Goal: Information Seeking & Learning: Learn about a topic

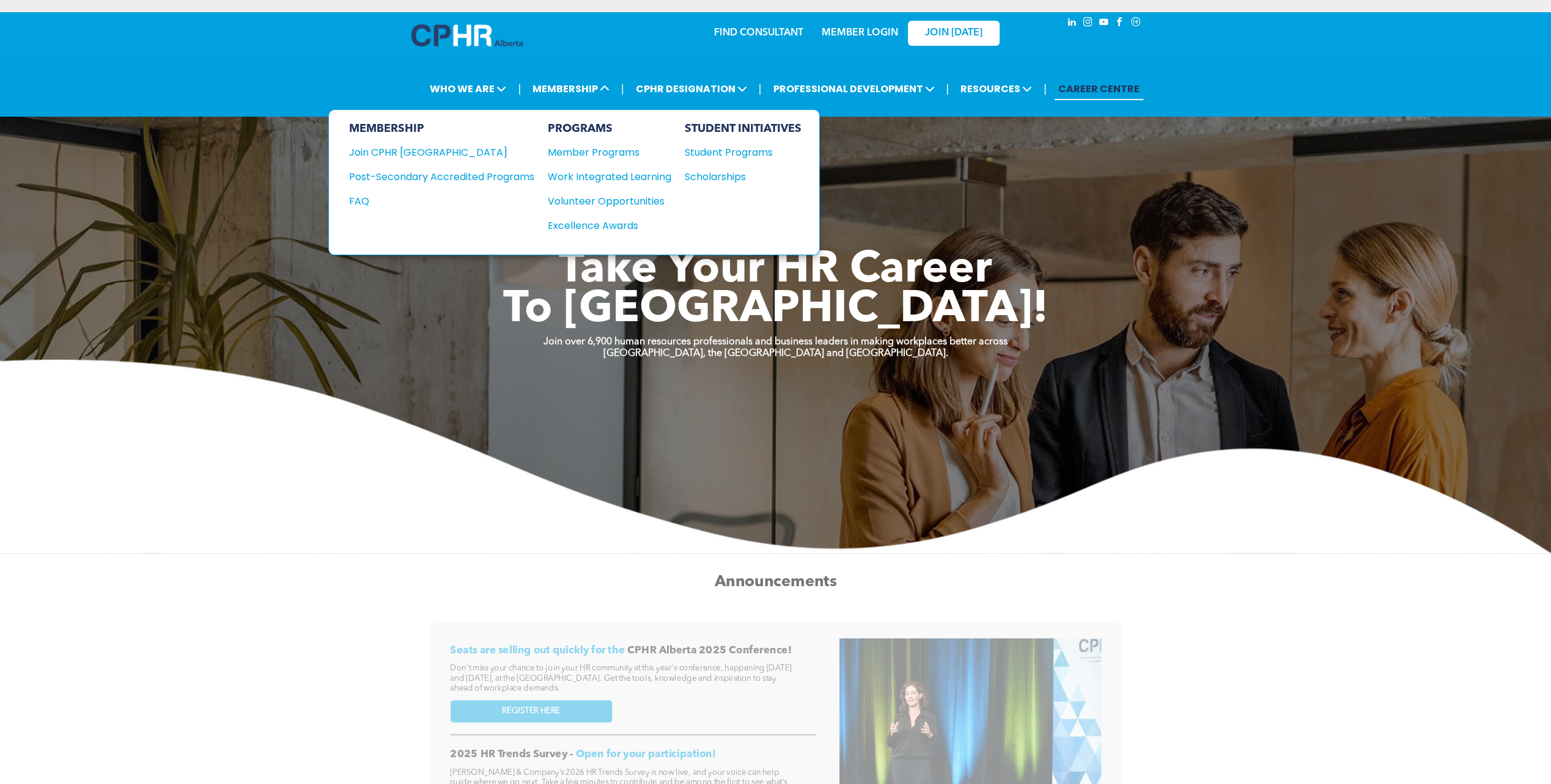
click at [714, 157] on div "Student Programs" at bounding box center [736, 152] width 105 height 15
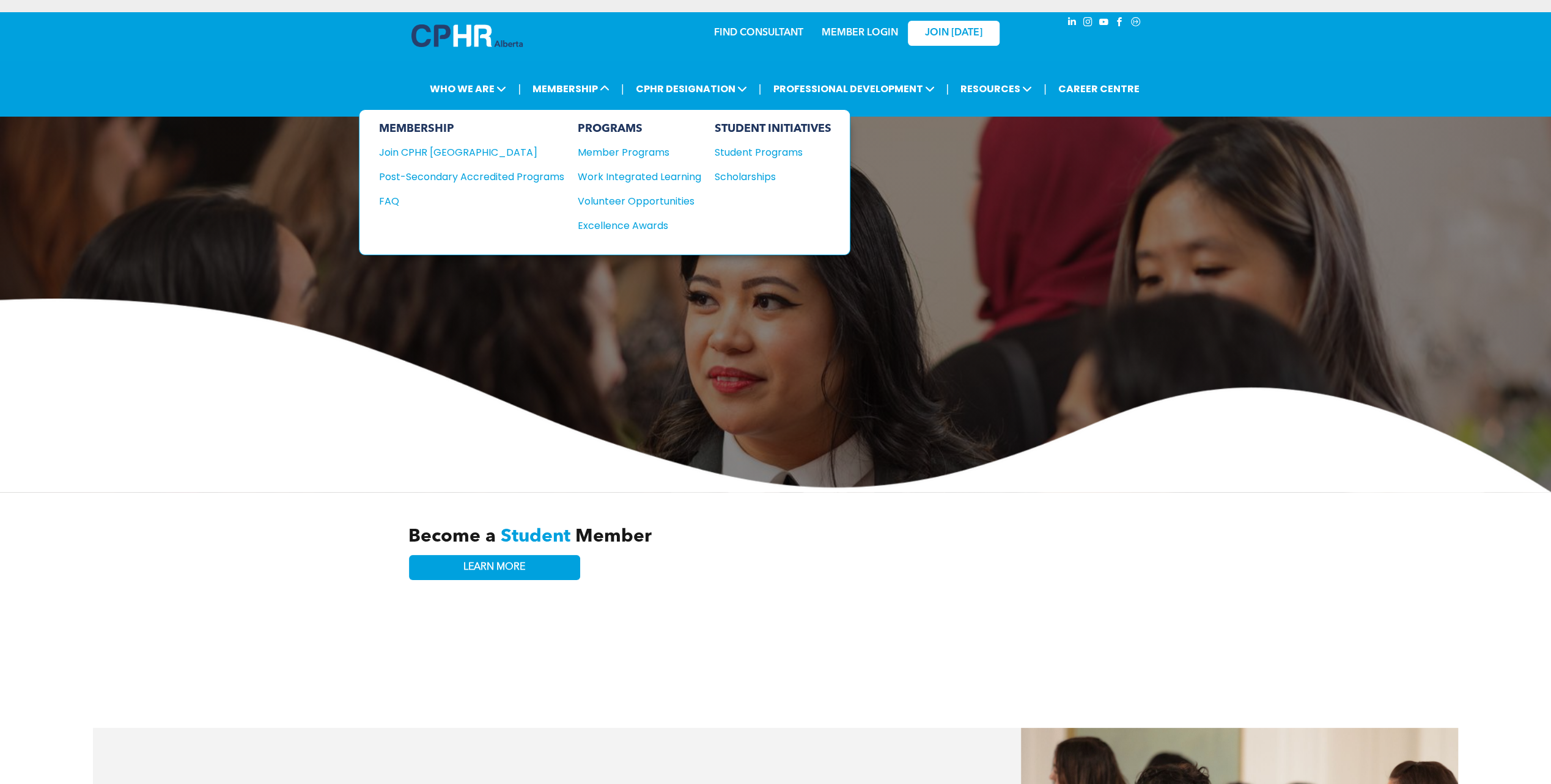
click at [480, 165] on div "MEMBERSHIP Join CPHR Alberta Post-Secondary Accredited Programs FAQ" at bounding box center [472, 182] width 186 height 120
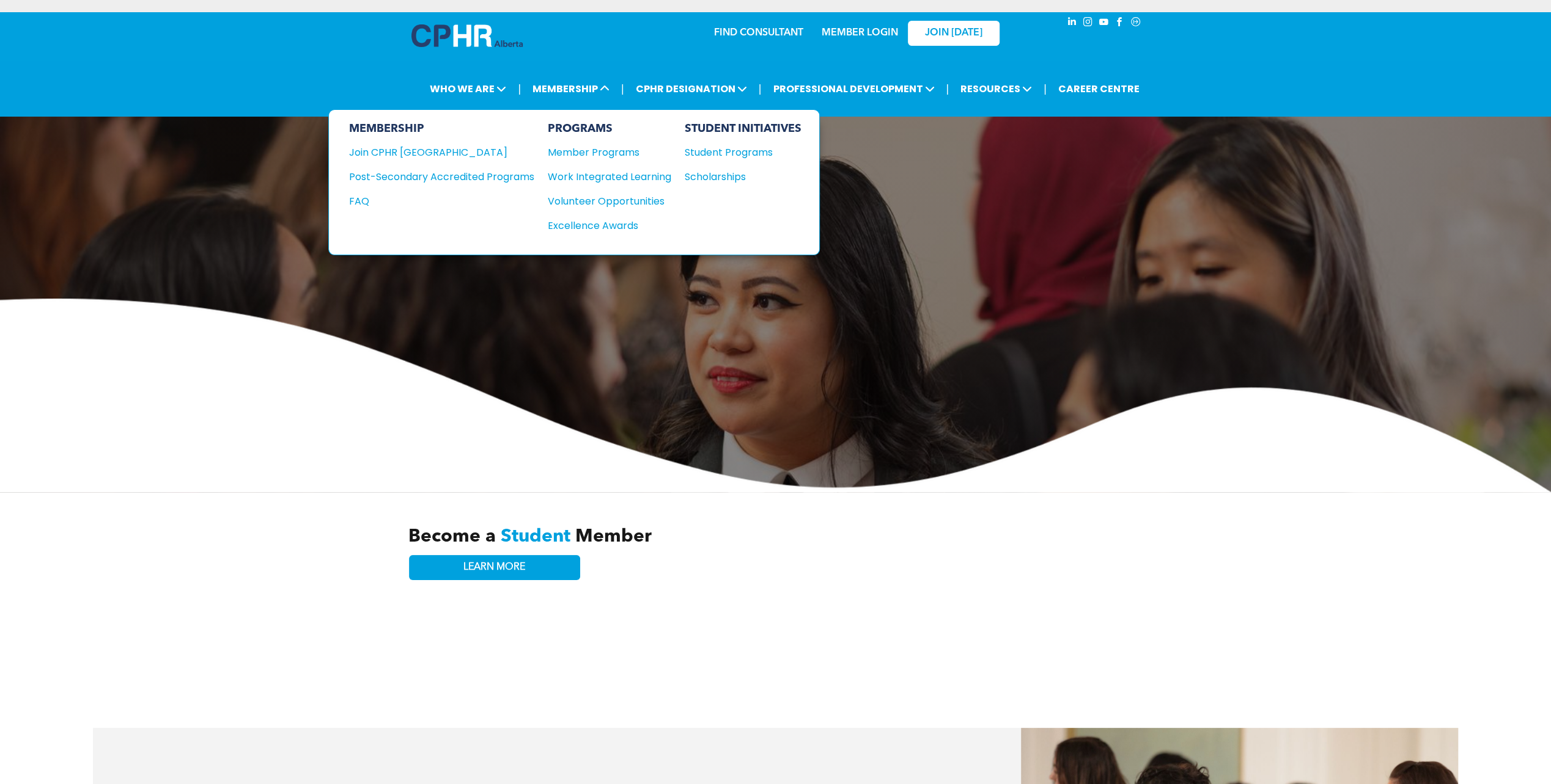
click at [452, 170] on div "Post-Secondary Accredited Programs" at bounding box center [432, 176] width 167 height 15
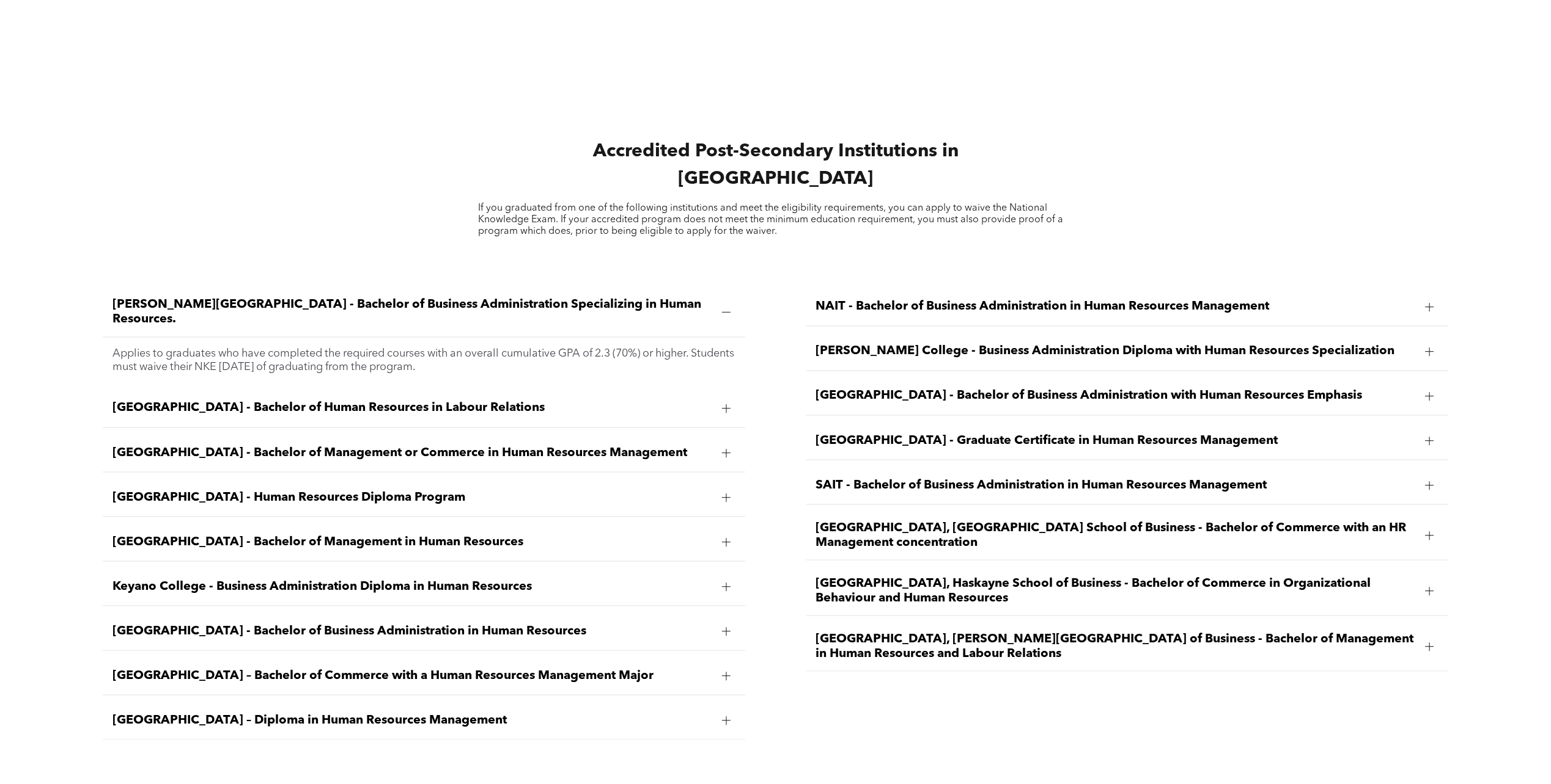
scroll to position [1891, 0]
click at [270, 578] on span "Keyano College - Business Administration Diploma in Human Resources" at bounding box center [412, 586] width 600 height 14
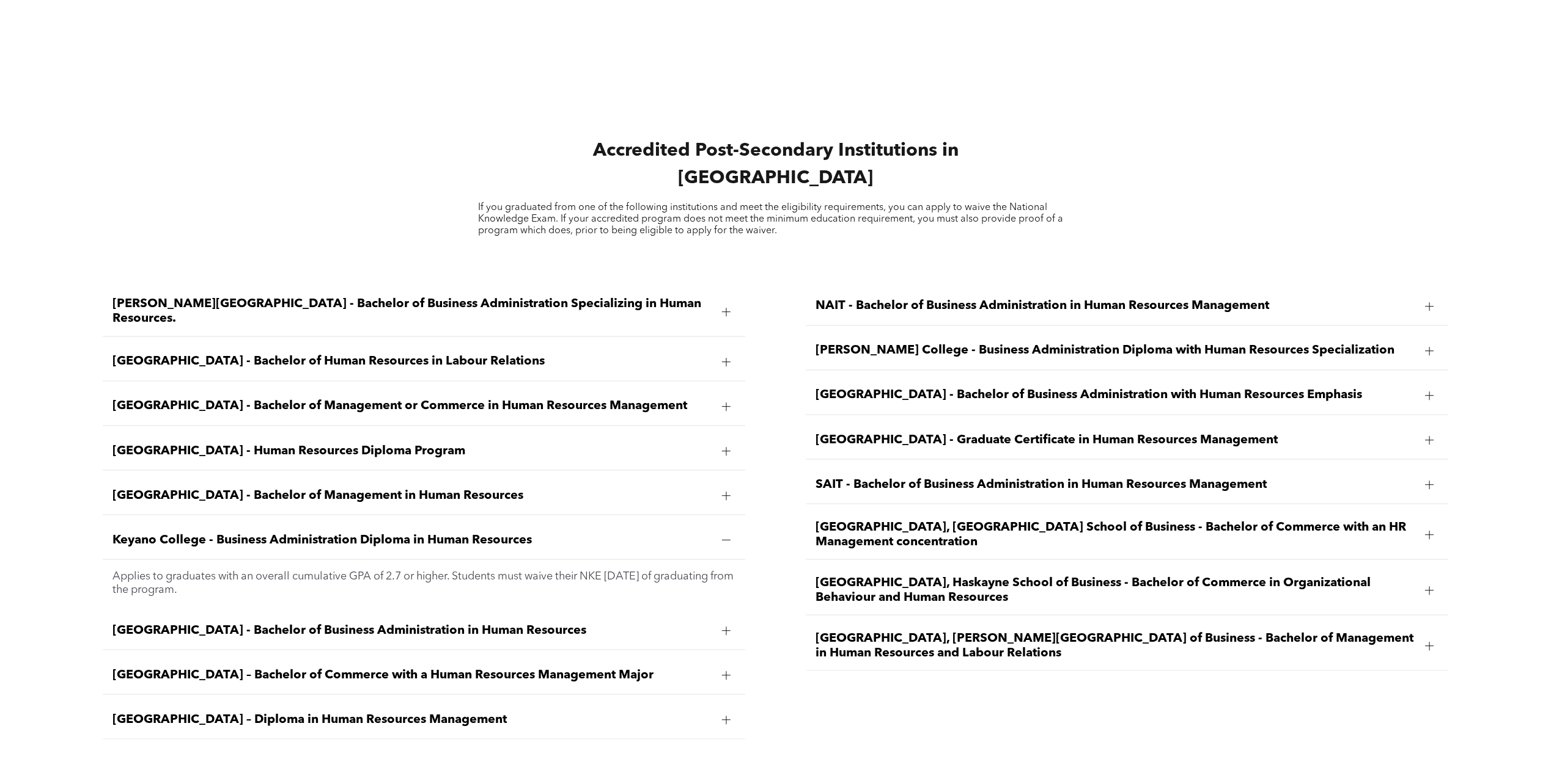
drag, startPoint x: 459, startPoint y: 545, endPoint x: 659, endPoint y: 564, distance: 200.9
click at [659, 569] on p "Applies to graduates with an overall cumulative GPA of 2.7 or higher. Students …" at bounding box center [424, 582] width 623 height 27
copy p "Students must waive their NKE within 5 years of graduating from the program."
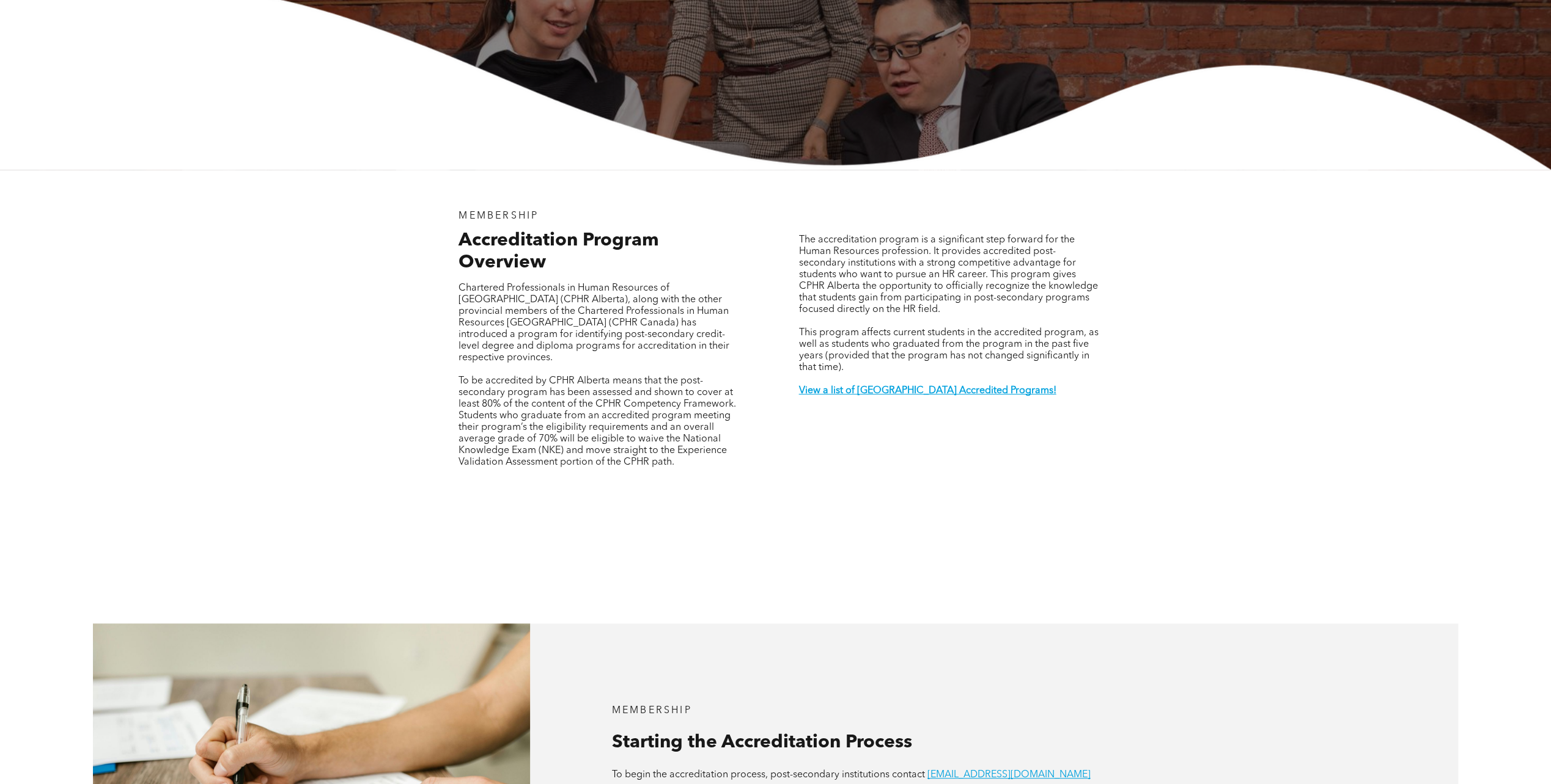
scroll to position [0, 0]
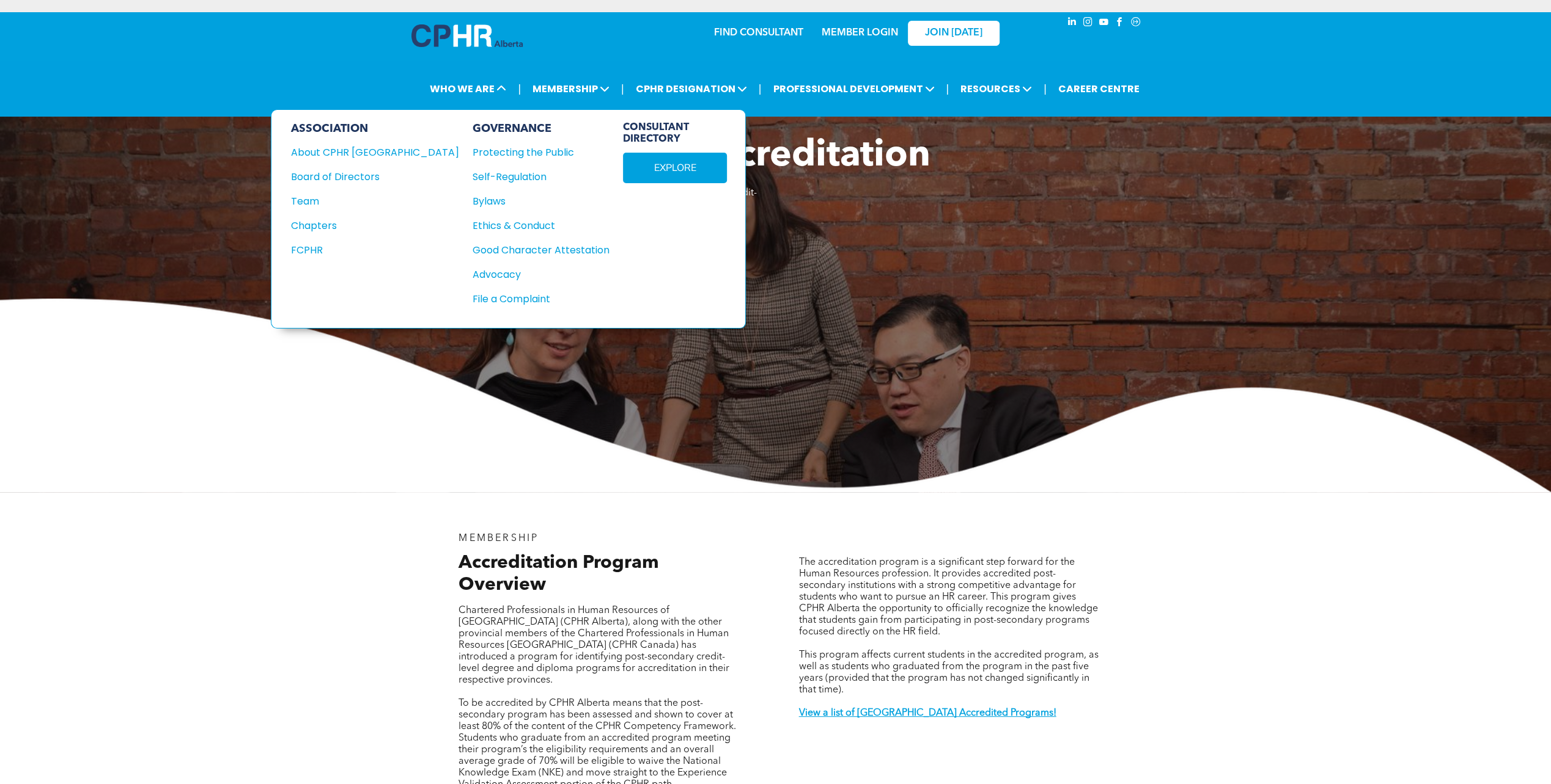
click at [472, 242] on div "Good Character Attestation" at bounding box center [534, 249] width 124 height 15
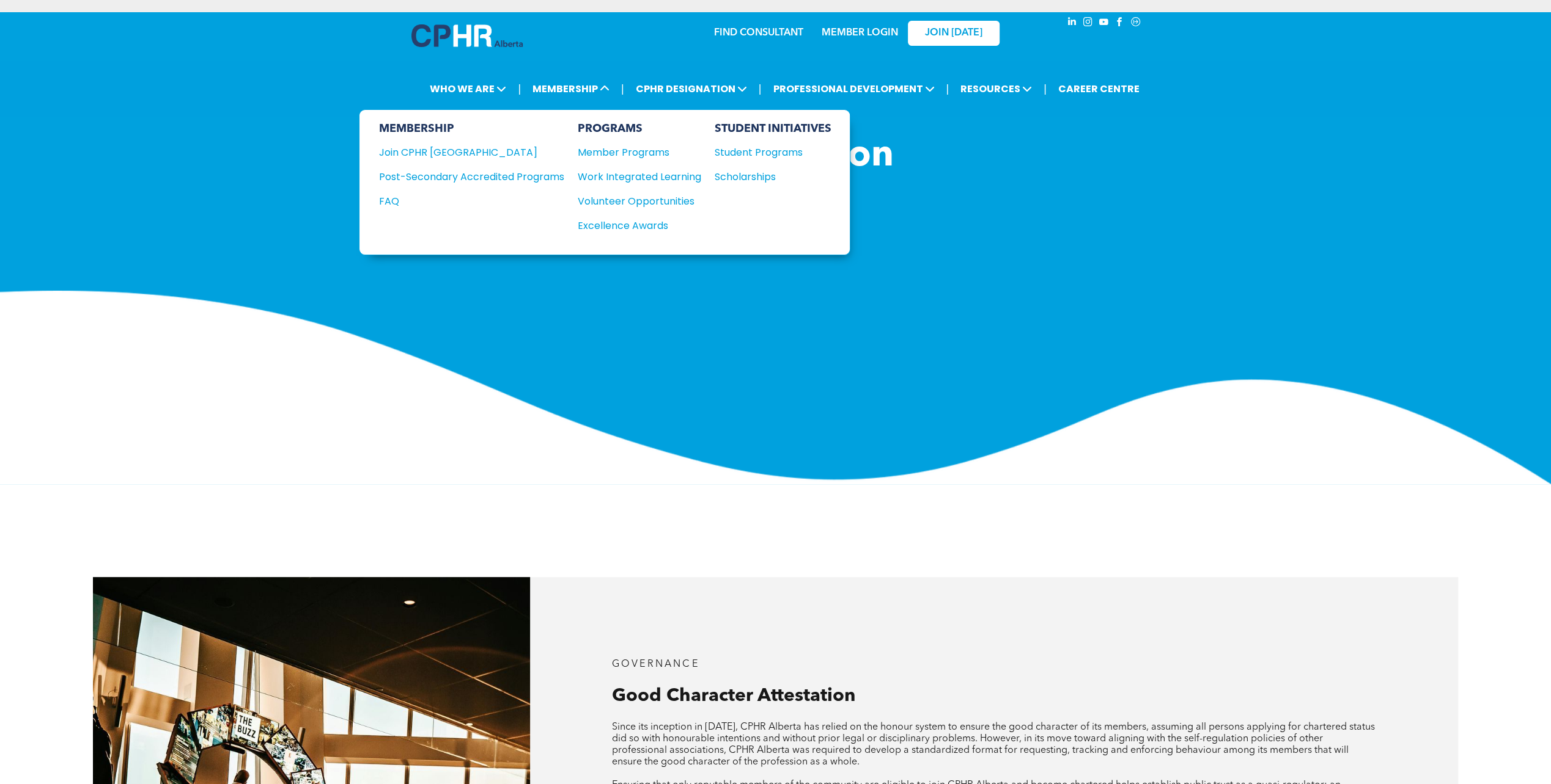
click at [723, 148] on div "Student Programs" at bounding box center [767, 152] width 105 height 15
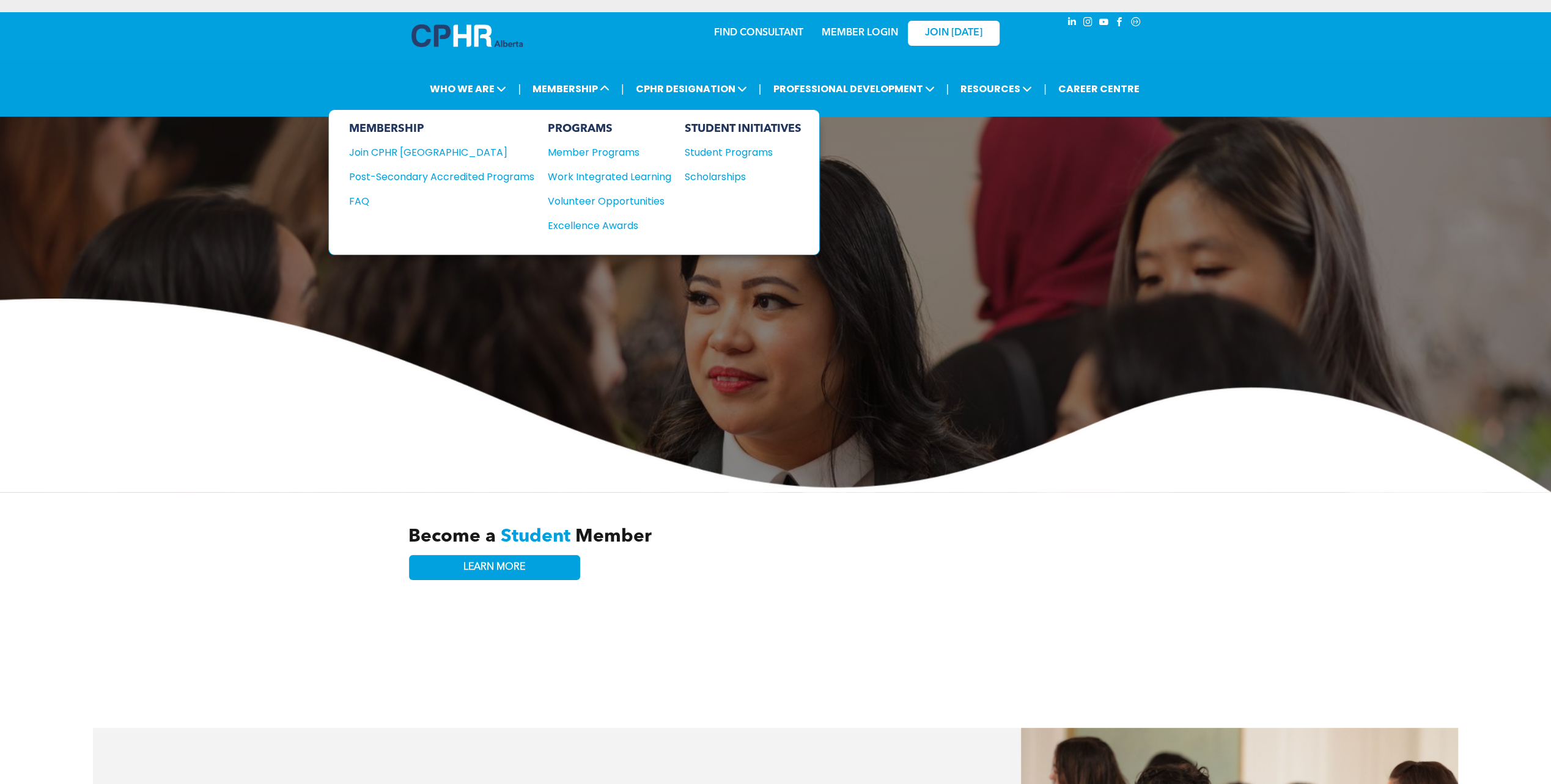
click at [364, 196] on div "FAQ" at bounding box center [432, 200] width 167 height 15
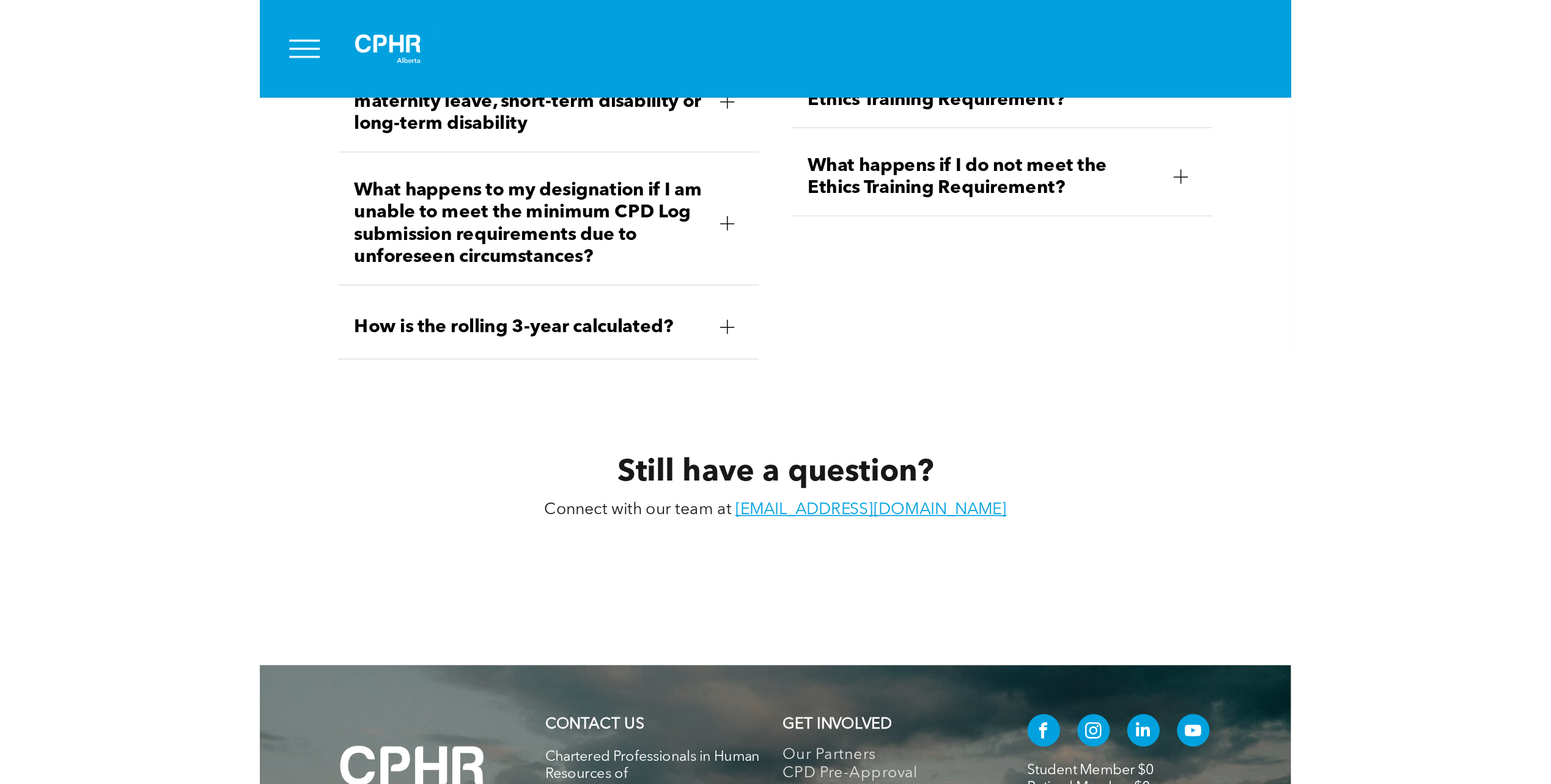
scroll to position [5200, 0]
